Goal: Transaction & Acquisition: Download file/media

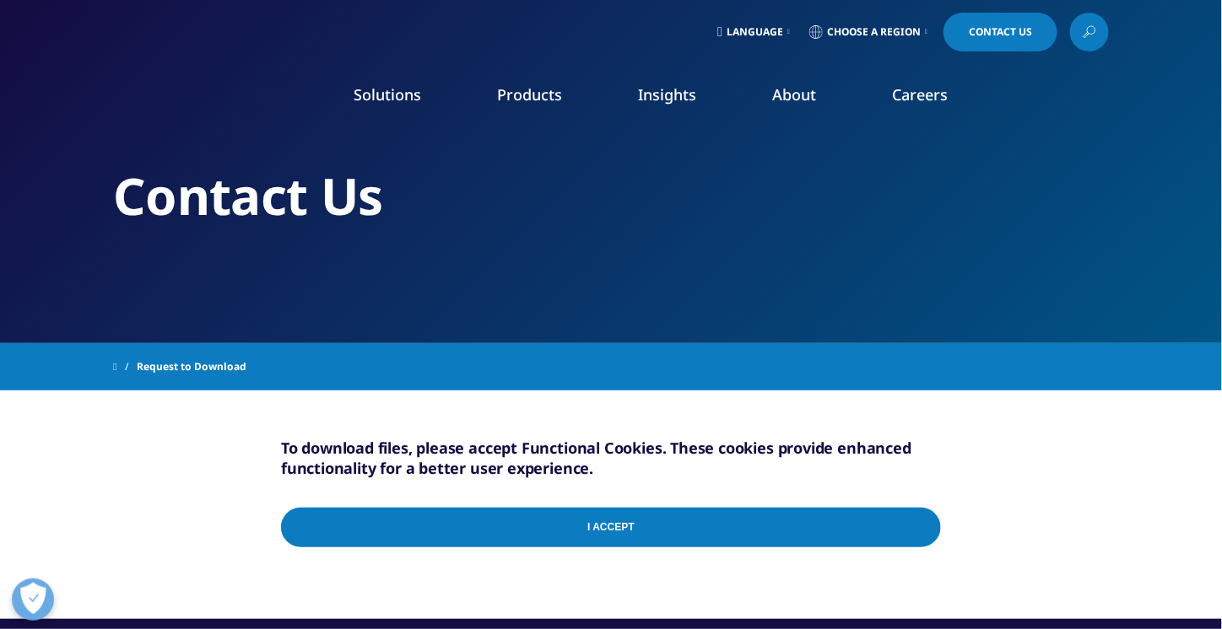
click at [919, 525] on div "I Accept" at bounding box center [611, 531] width 660 height 81
click at [699, 527] on input "I Accept" at bounding box center [611, 528] width 660 height 40
